Goal: Transaction & Acquisition: Purchase product/service

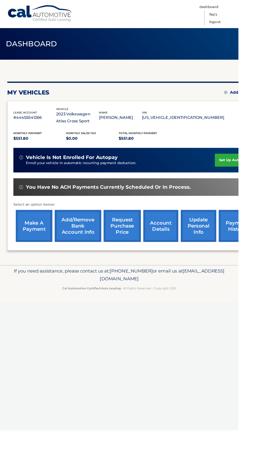
click at [154, 134] on div "lease account #44455541266 vehicle 2023 Volkswagen Atlas Cross Sport name JOHN …" at bounding box center [131, 127] width 232 height 20
click at [177, 253] on link "account details" at bounding box center [177, 248] width 39 height 35
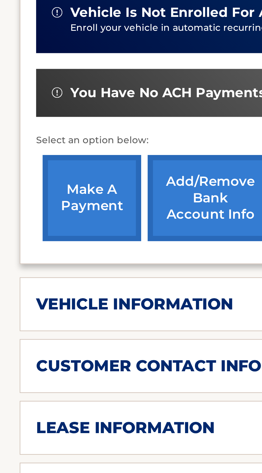
click at [42, 258] on link "make a payment" at bounding box center [37, 255] width 40 height 35
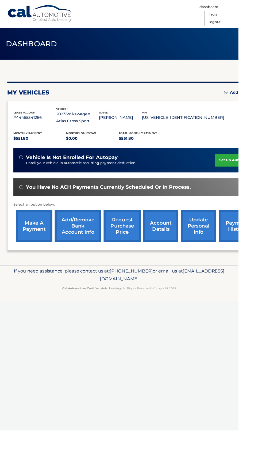
click at [47, 250] on link "make a payment" at bounding box center [37, 248] width 40 height 35
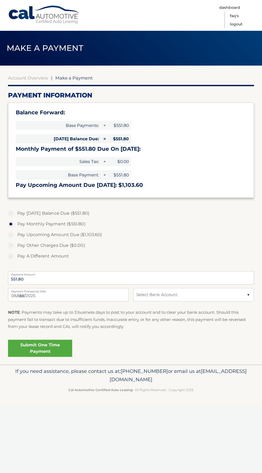
click at [160, 209] on label "Pay Today's Balance Due ($551.80)" at bounding box center [131, 213] width 246 height 11
click at [16, 209] on input "Pay Today's Balance Due ($551.80)" at bounding box center [12, 212] width 5 height 9
radio input "true"
click at [241, 24] on link "Logout" at bounding box center [236, 24] width 13 height 8
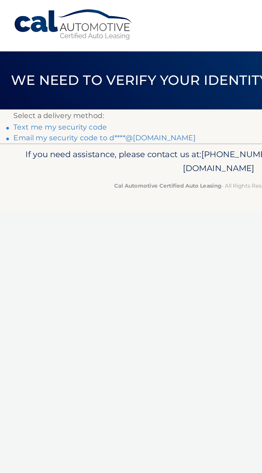
click at [90, 83] on link "Email my security code to d****@[DOMAIN_NAME]" at bounding box center [62, 82] width 109 height 5
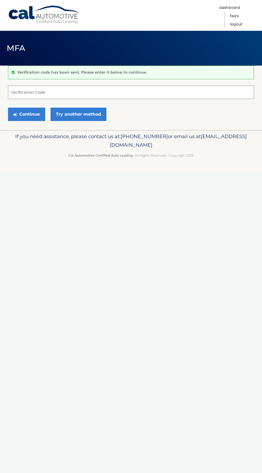
click at [69, 93] on input "Verification Code" at bounding box center [131, 92] width 246 height 13
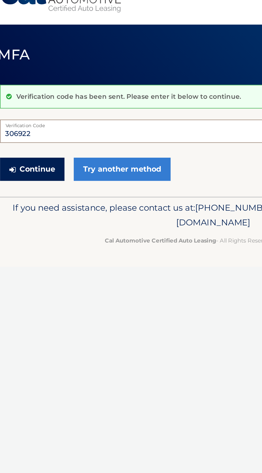
type input "306922"
click at [28, 116] on button "Continue" at bounding box center [26, 114] width 37 height 13
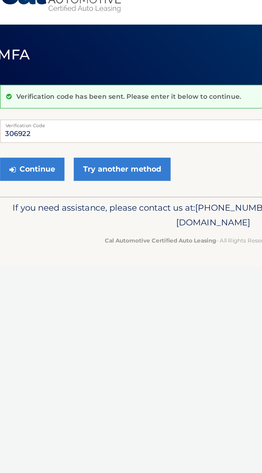
click at [125, 224] on div "Cal Automotive Menu Dashboard FAQ's Logout MFA" at bounding box center [131, 236] width 262 height 473
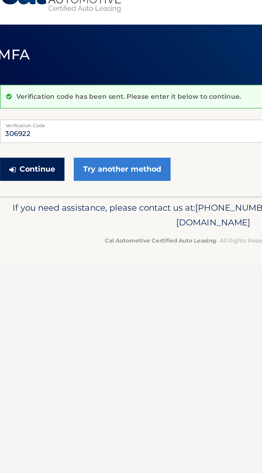
click at [33, 118] on button "Continue" at bounding box center [26, 114] width 37 height 13
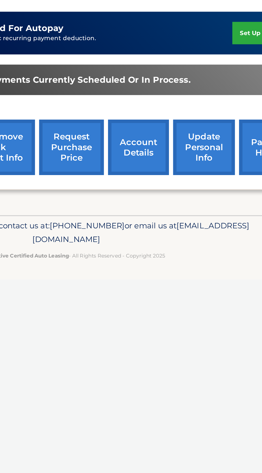
click at [175, 252] on link "account details" at bounding box center [177, 248] width 39 height 35
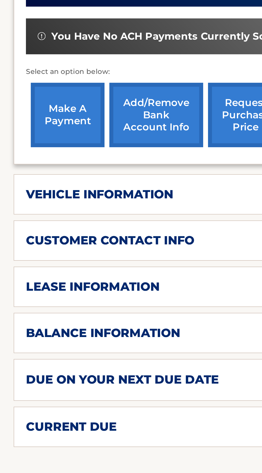
scroll to position [49, 0]
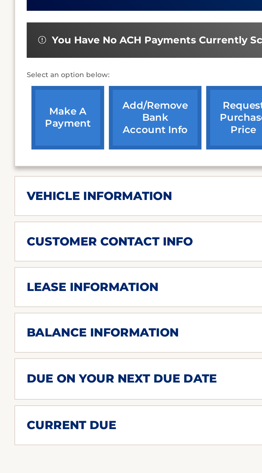
click at [89, 301] on div "lease information" at bounding box center [136, 300] width 243 height 8
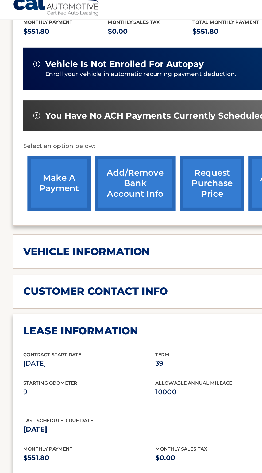
scroll to position [131, 0]
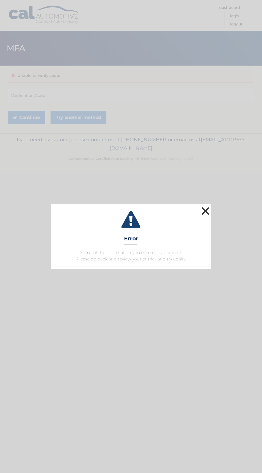
click at [209, 216] on button "×" at bounding box center [205, 210] width 11 height 11
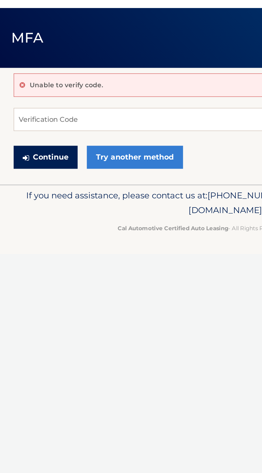
click at [28, 118] on button "Continue" at bounding box center [26, 117] width 37 height 13
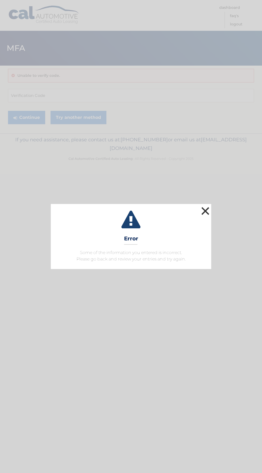
click at [207, 207] on button "×" at bounding box center [205, 210] width 11 height 11
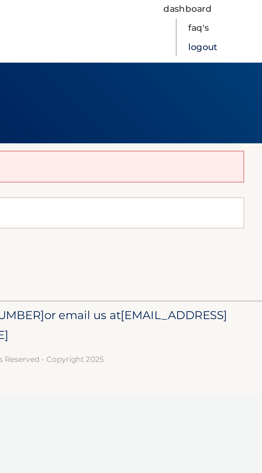
click at [239, 24] on link "Logout" at bounding box center [236, 24] width 13 height 8
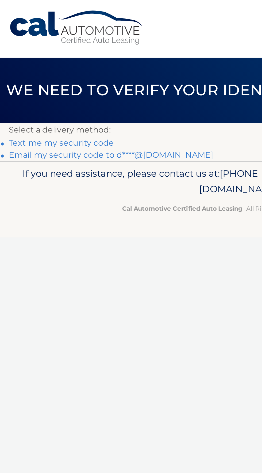
click at [74, 84] on link "Email my security code to d****@[DOMAIN_NAME]" at bounding box center [62, 82] width 109 height 5
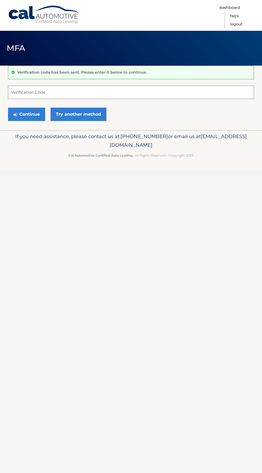
click at [44, 94] on input "Verification Code" at bounding box center [131, 92] width 246 height 13
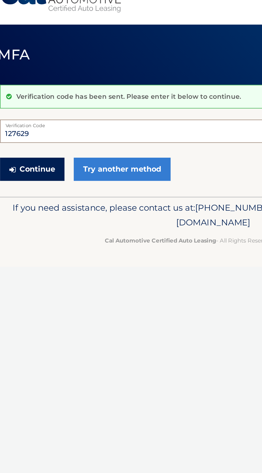
type input "127629"
click at [30, 116] on button "Continue" at bounding box center [26, 114] width 37 height 13
